Goal: Complete application form

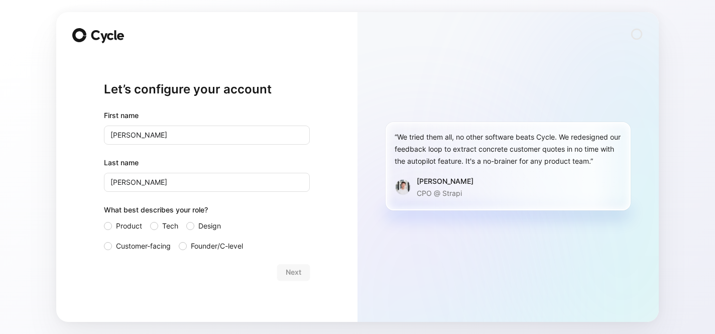
click at [112, 132] on input "[PERSON_NAME]" at bounding box center [207, 135] width 206 height 19
type input "[PERSON_NAME]"
click at [114, 178] on input "[PERSON_NAME]" at bounding box center [207, 182] width 206 height 19
type input "[PERSON_NAME]"
click at [211, 272] on div "Next" at bounding box center [207, 272] width 206 height 16
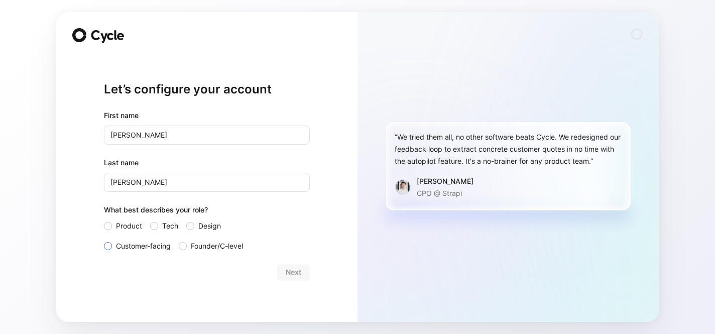
click at [141, 246] on span "Customer-facing" at bounding box center [143, 246] width 55 height 12
click at [104, 240] on input "Customer-facing" at bounding box center [104, 240] width 0 height 0
click at [300, 271] on span "Next" at bounding box center [294, 272] width 16 height 12
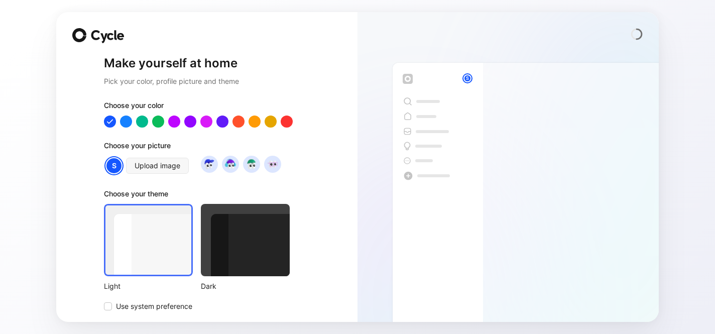
scroll to position [35, 0]
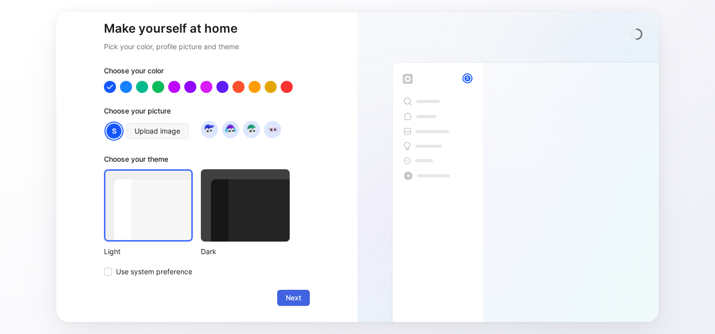
click at [296, 299] on span "Next" at bounding box center [294, 298] width 16 height 12
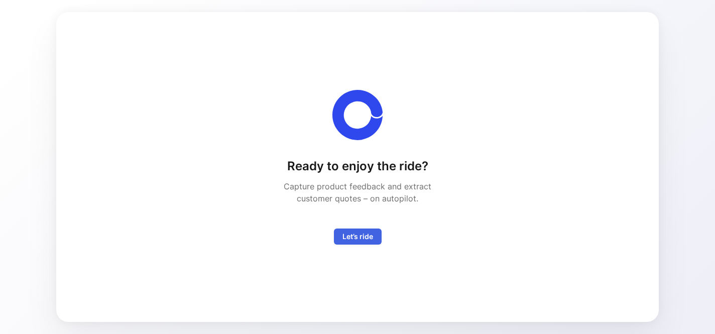
click at [362, 234] on span "Let’s ride" at bounding box center [357, 237] width 31 height 12
